Goal: Task Accomplishment & Management: Manage account settings

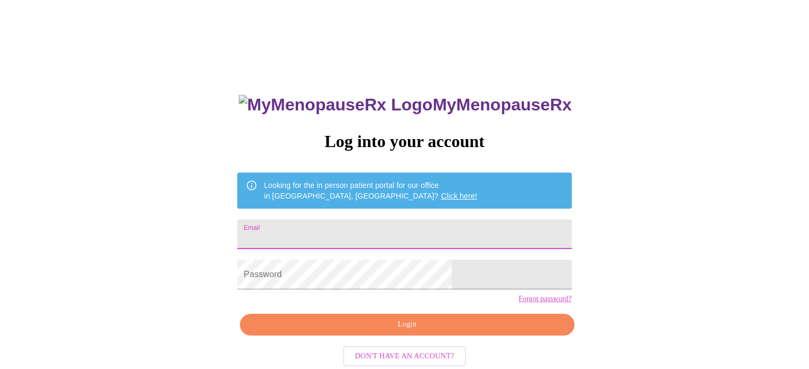
click at [326, 231] on input "Email" at bounding box center [404, 235] width 334 height 30
type input "[EMAIL_ADDRESS][DOMAIN_NAME]"
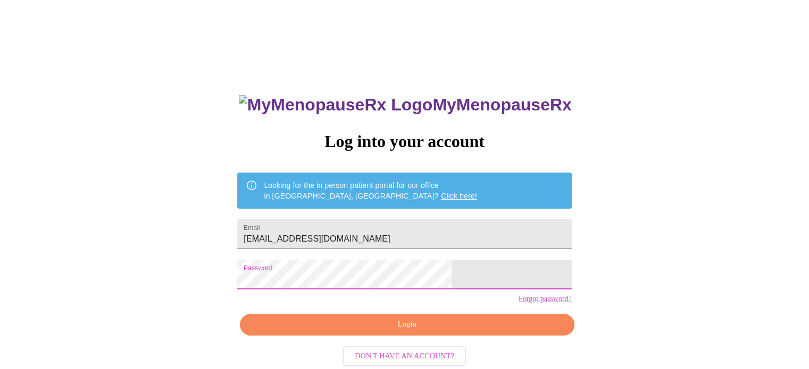
click at [426, 332] on span "Login" at bounding box center [406, 324] width 309 height 13
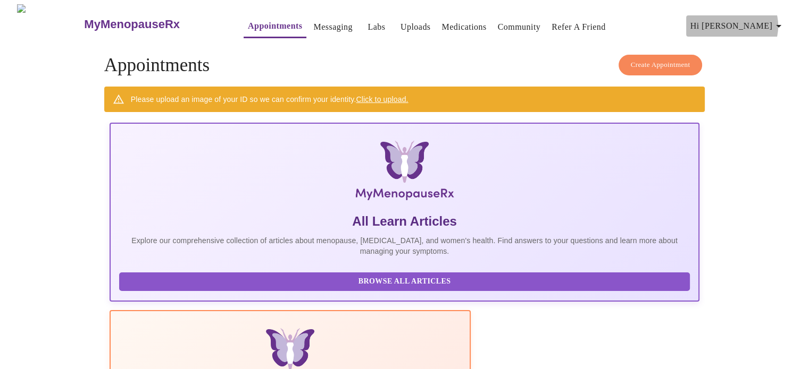
click at [781, 25] on icon "button" at bounding box center [778, 26] width 5 height 3
